Goal: Navigation & Orientation: Go to known website

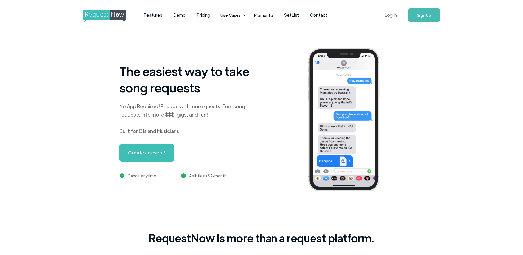
click at [396, 15] on link "Log In" at bounding box center [390, 14] width 23 height 19
